Goal: Information Seeking & Learning: Learn about a topic

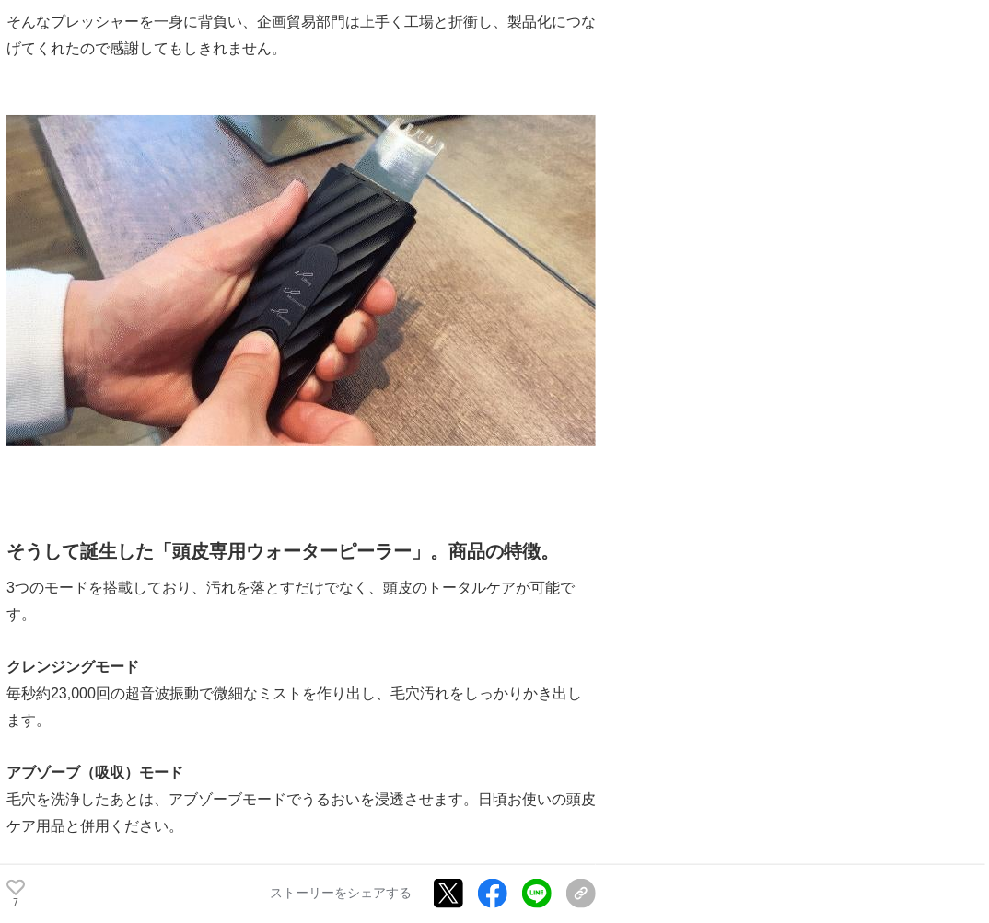
scroll to position [4603, 0]
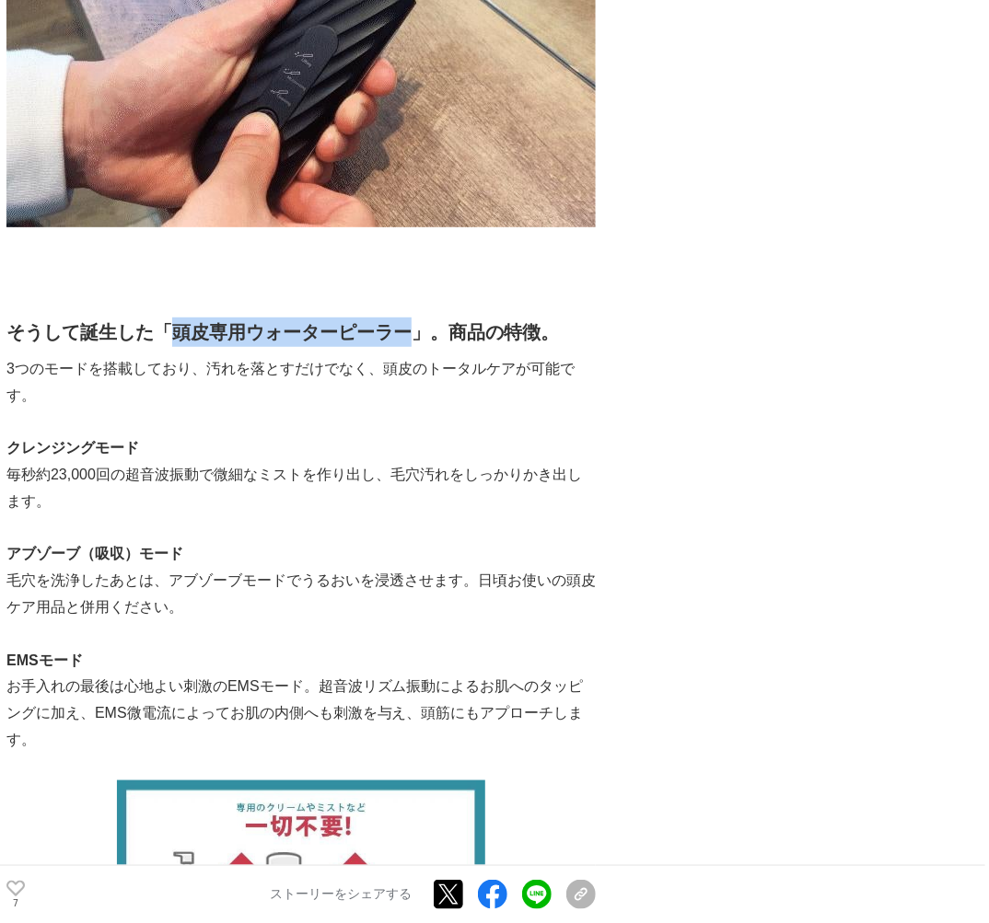
drag, startPoint x: 169, startPoint y: 336, endPoint x: 410, endPoint y: 339, distance: 240.3
click at [410, 339] on h2 "そうして誕生した「頭皮専用ウォーターピーラー」。商品の特徴。" at bounding box center [300, 332] width 589 height 29
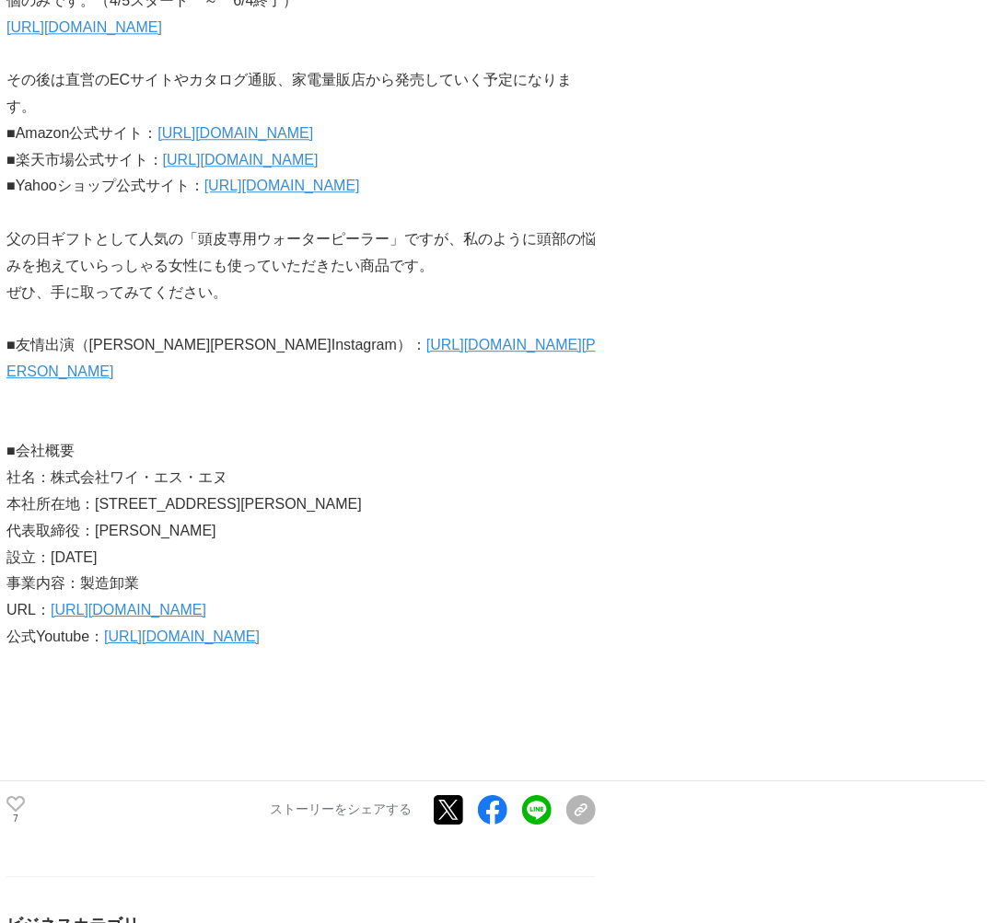
scroll to position [5966, 0]
